Goal: Task Accomplishment & Management: Use online tool/utility

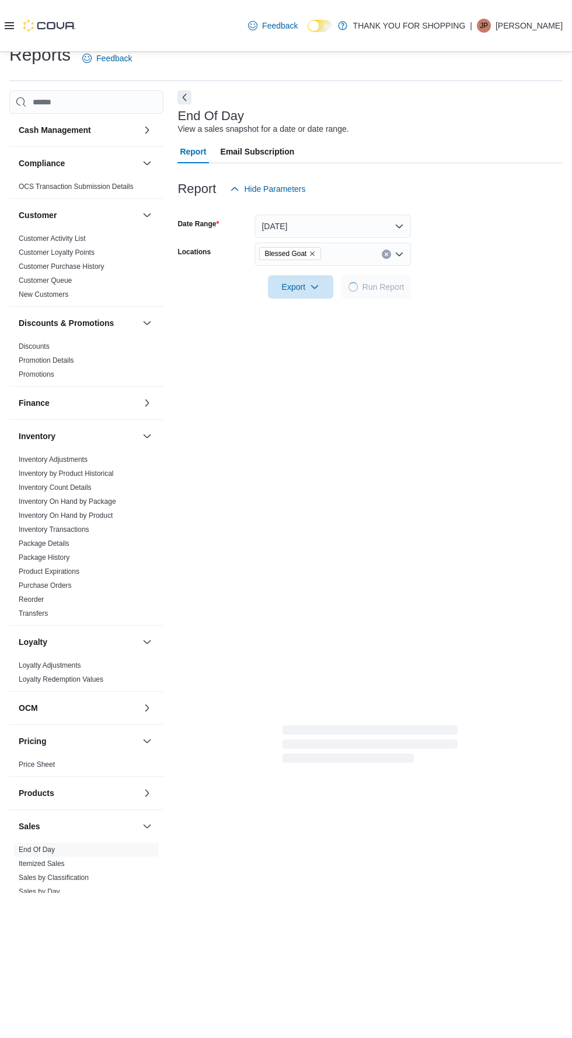
scroll to position [26, 0]
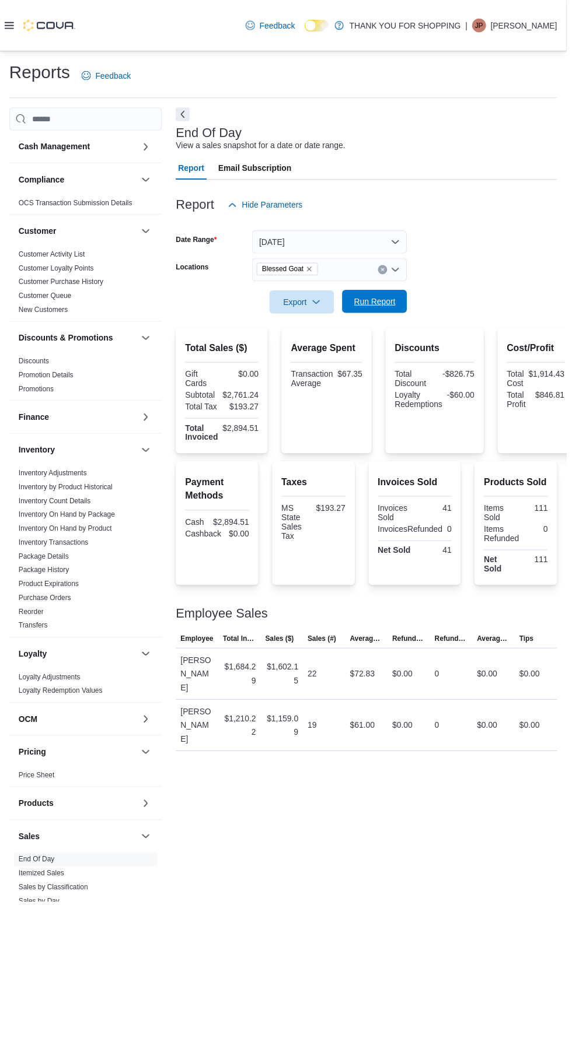
click at [391, 299] on span "Run Report" at bounding box center [379, 305] width 42 height 12
click at [311, 269] on icon "Remove Blessed Goat from selection in this group" at bounding box center [312, 271] width 5 height 5
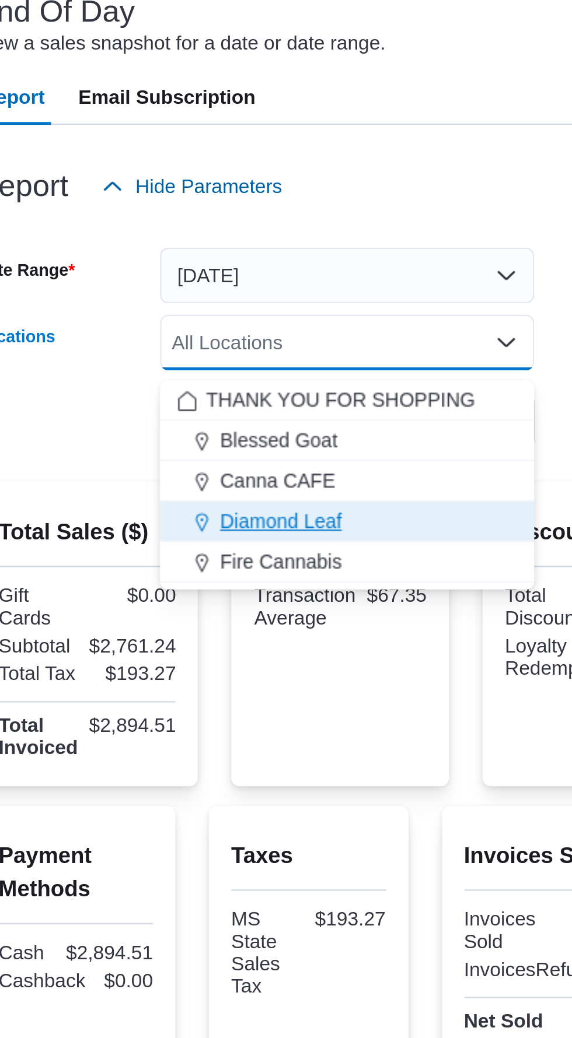
click at [335, 341] on div "Diamond Leaf" at bounding box center [332, 347] width 142 height 12
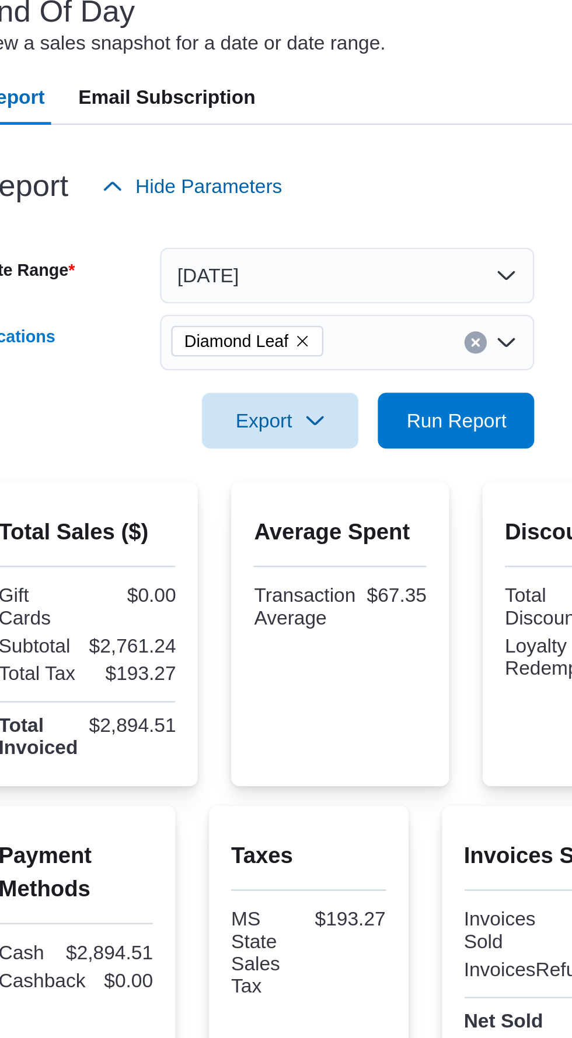
click at [400, 195] on div "Report Hide Parameters" at bounding box center [369, 206] width 385 height 23
click at [386, 299] on span "Run Report" at bounding box center [379, 305] width 42 height 12
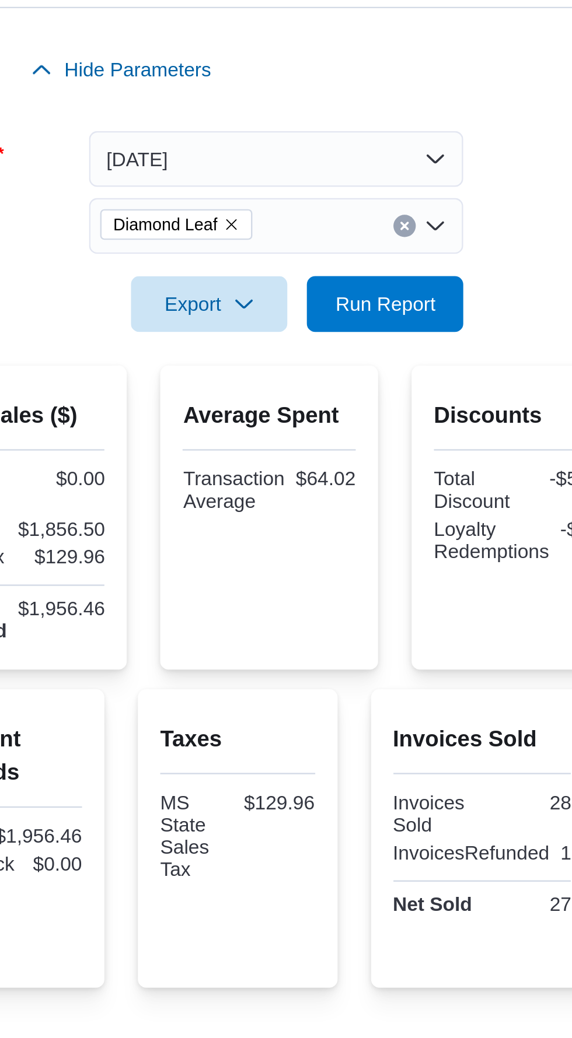
click at [313, 274] on icon "Remove Diamond Leaf from selection in this group" at bounding box center [313, 271] width 5 height 5
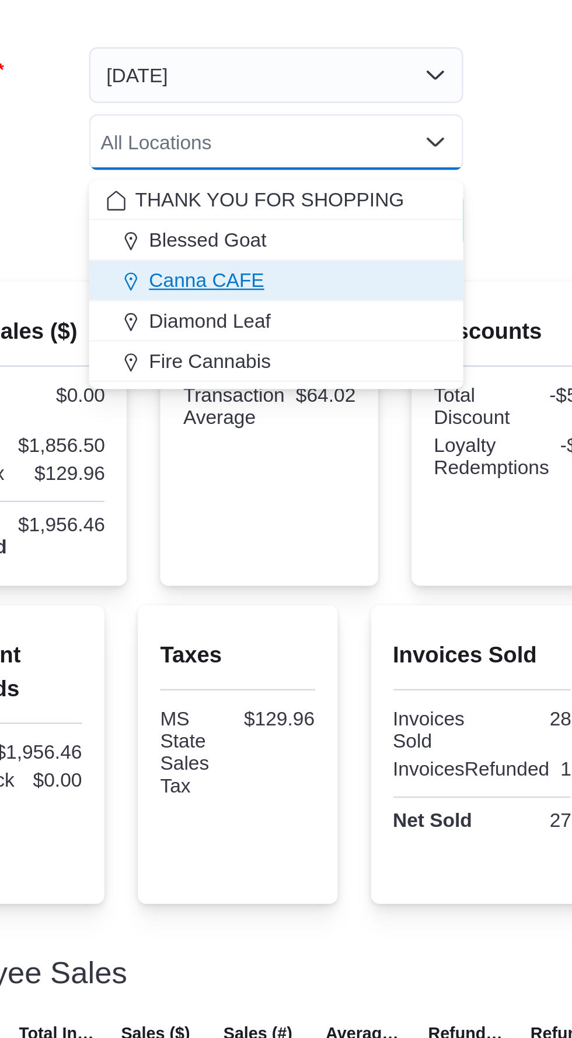
click at [349, 328] on div "Canna CAFE" at bounding box center [332, 330] width 142 height 12
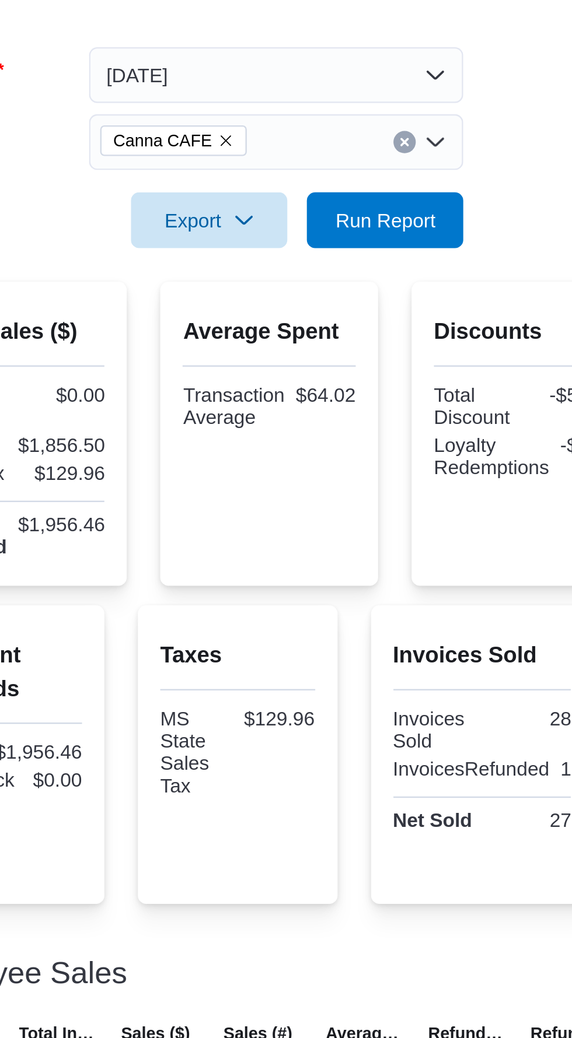
click at [432, 260] on form "Date Range [DATE] Locations [GEOGRAPHIC_DATA] Combo box. Selected. [GEOGRAPHIC_…" at bounding box center [369, 268] width 385 height 98
click at [401, 316] on span "Run Report" at bounding box center [377, 304] width 51 height 23
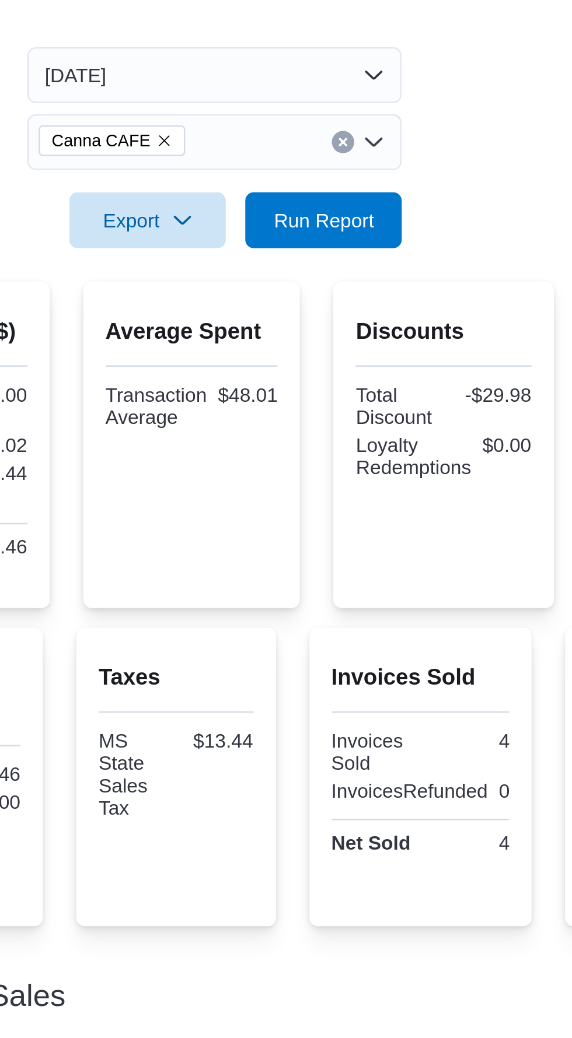
click at [310, 275] on icon "Remove Canna CAFE from selection in this group" at bounding box center [311, 271] width 7 height 7
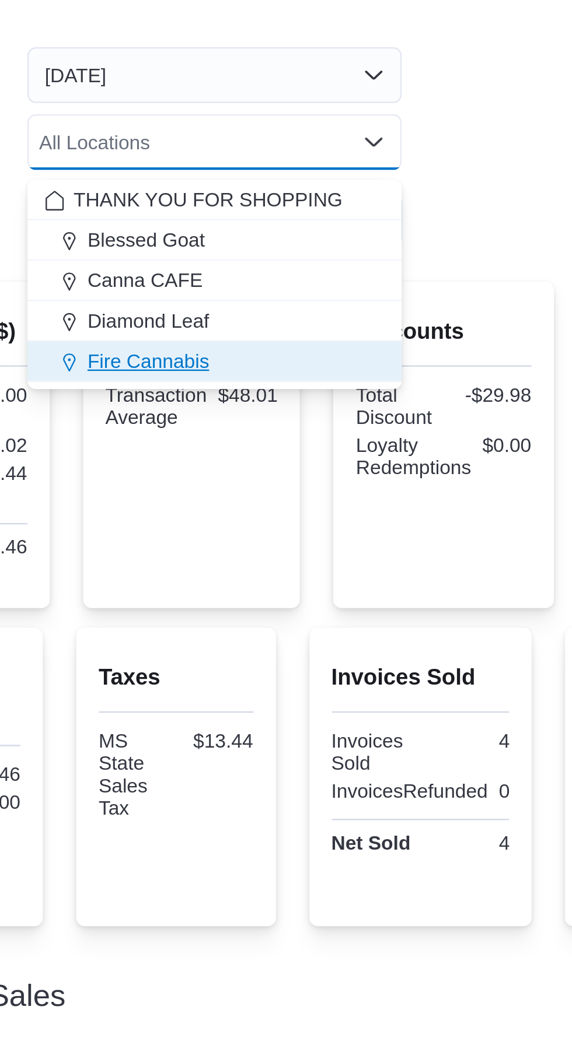
click at [351, 362] on div "Fire Cannabis" at bounding box center [332, 364] width 142 height 12
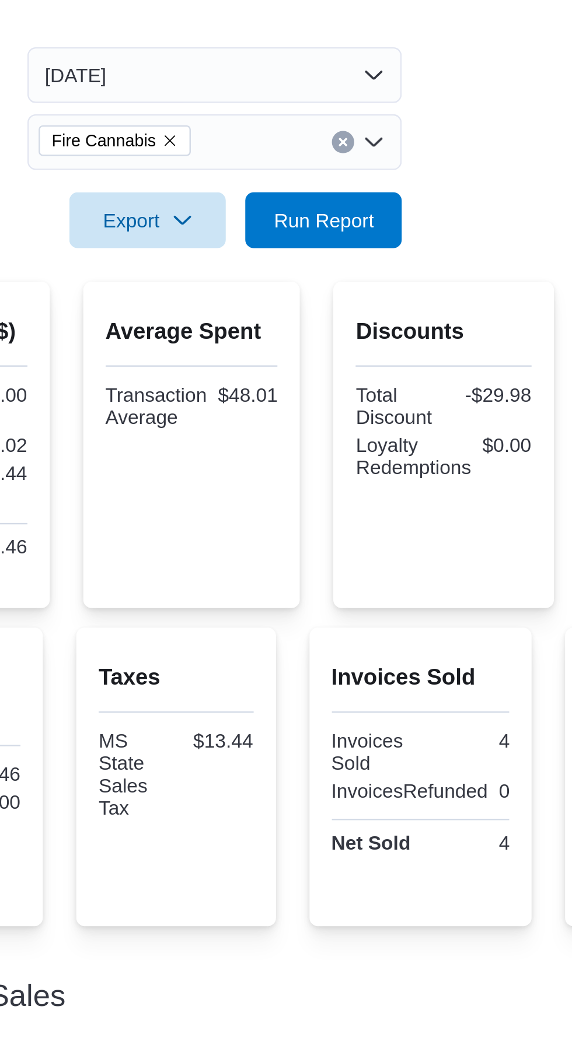
click at [463, 306] on form "Date Range [DATE] Locations Fire Cannabis Combo box. Selected. Fire Cannabis. P…" at bounding box center [369, 268] width 385 height 98
click at [402, 316] on span "Run Report" at bounding box center [377, 304] width 51 height 23
